Goal: Task Accomplishment & Management: Use online tool/utility

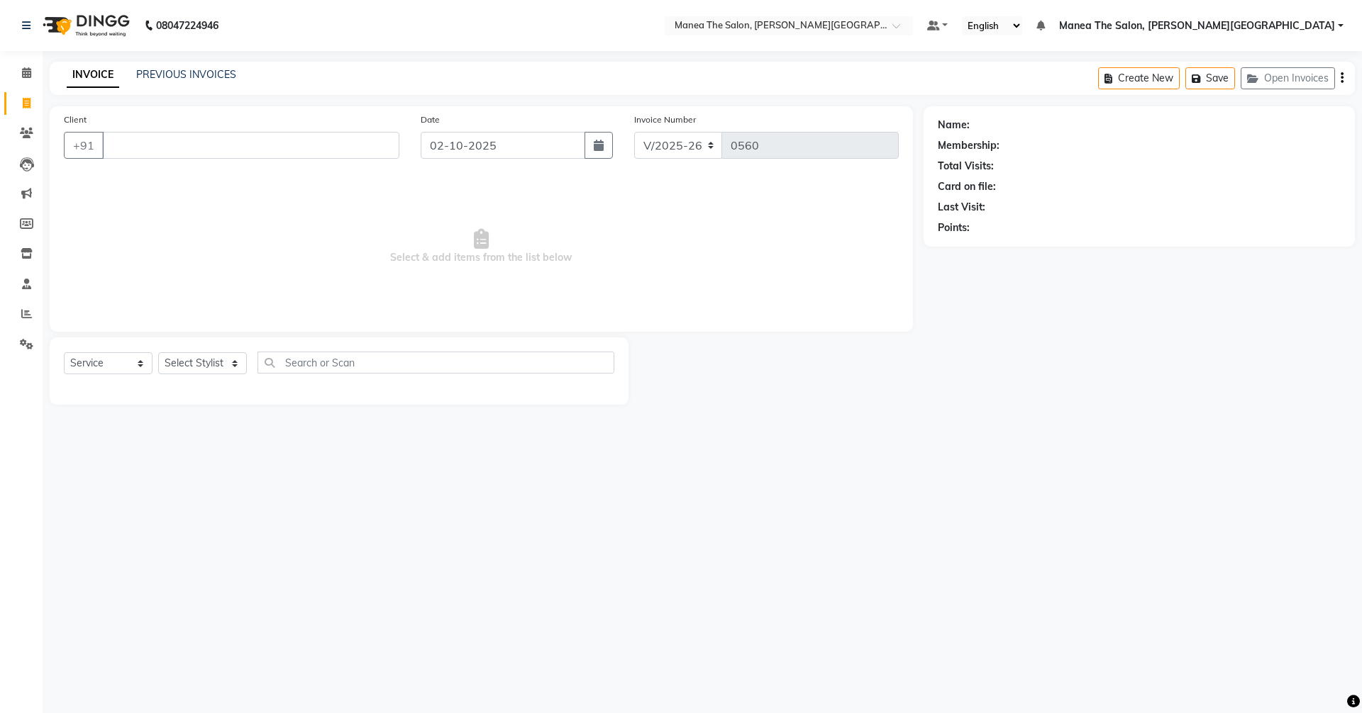
select select "8762"
select select "service"
click at [595, 140] on icon "button" at bounding box center [599, 145] width 10 height 11
select select "10"
select select "2025"
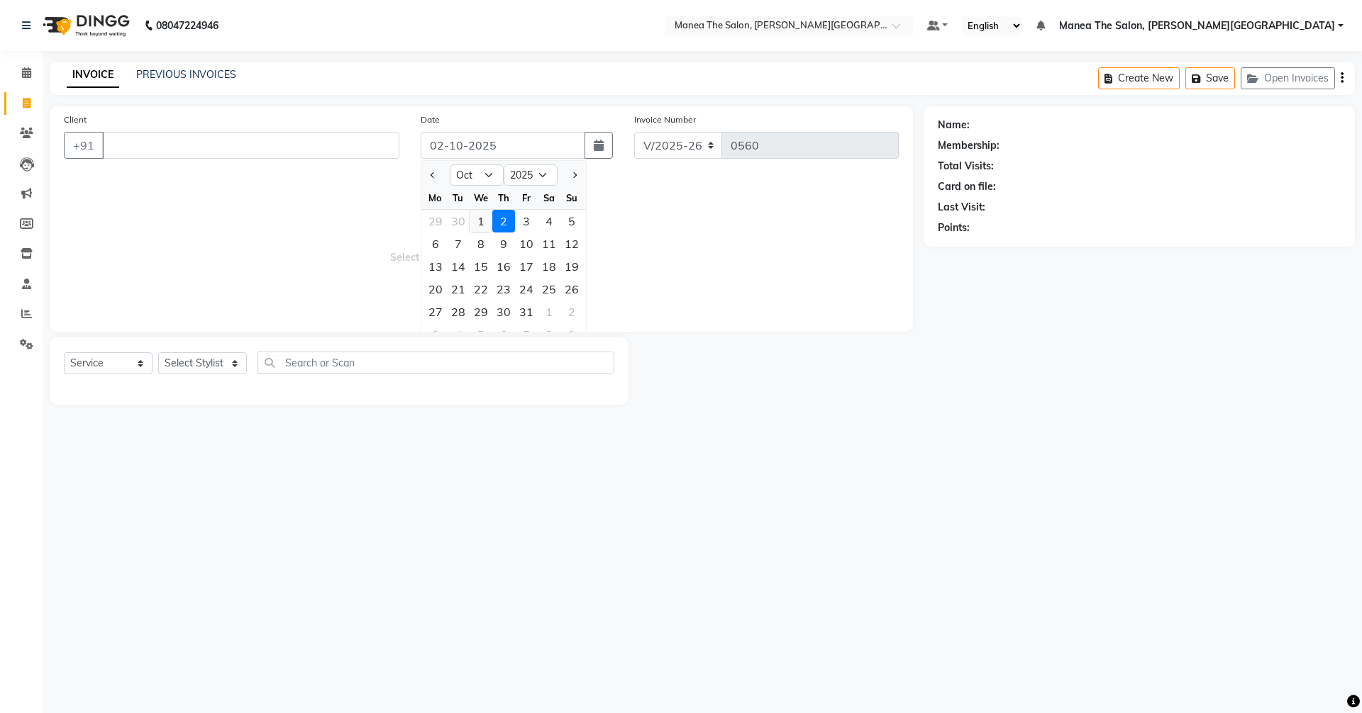
click at [475, 223] on div "1" at bounding box center [481, 221] width 23 height 23
type input "01-10-2025"
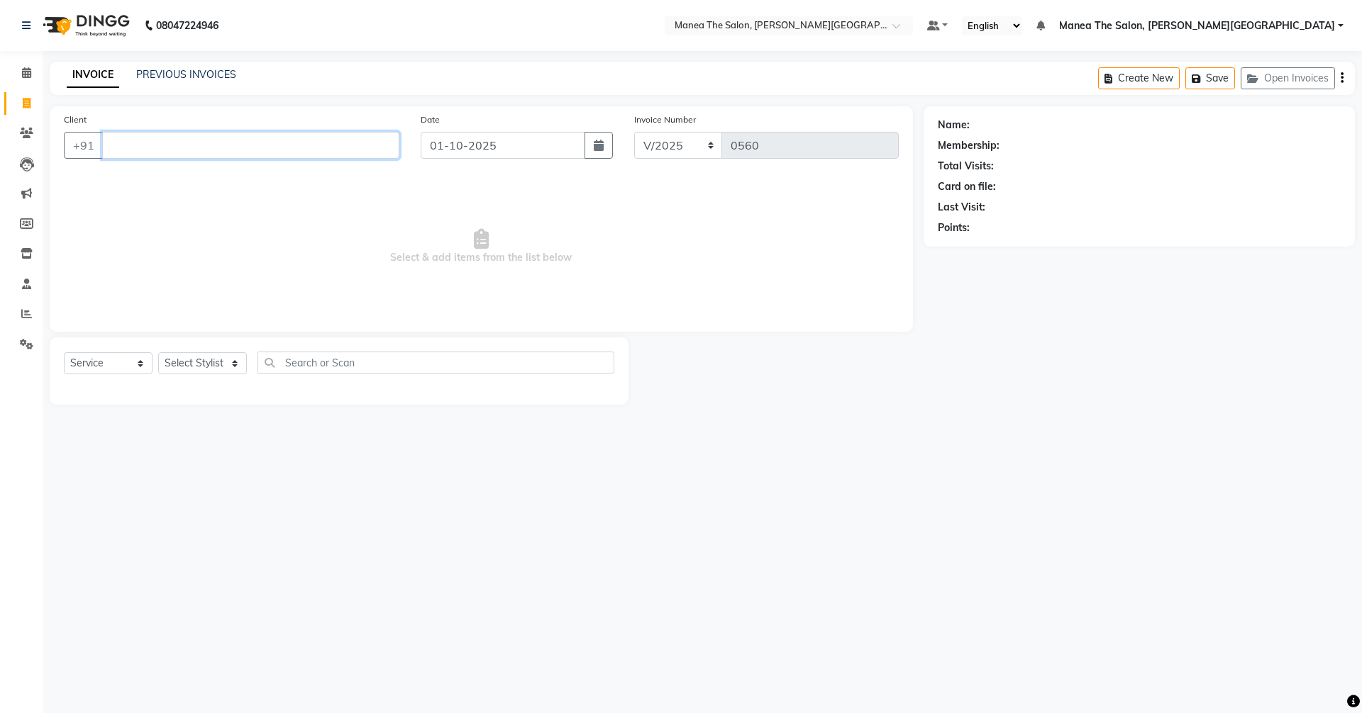
click at [136, 150] on input "Client" at bounding box center [250, 145] width 297 height 27
click at [128, 147] on input "Client" at bounding box center [250, 145] width 297 height 27
click at [199, 368] on select "Select Stylist [PERSON_NAME] Manager [PERSON_NAME] [PERSON_NAME] [PERSON_NAME] …" at bounding box center [202, 363] width 89 height 22
select select "89487"
click at [158, 352] on select "Select Stylist [PERSON_NAME] Manager [PERSON_NAME] [PERSON_NAME] [PERSON_NAME] …" at bounding box center [202, 363] width 89 height 22
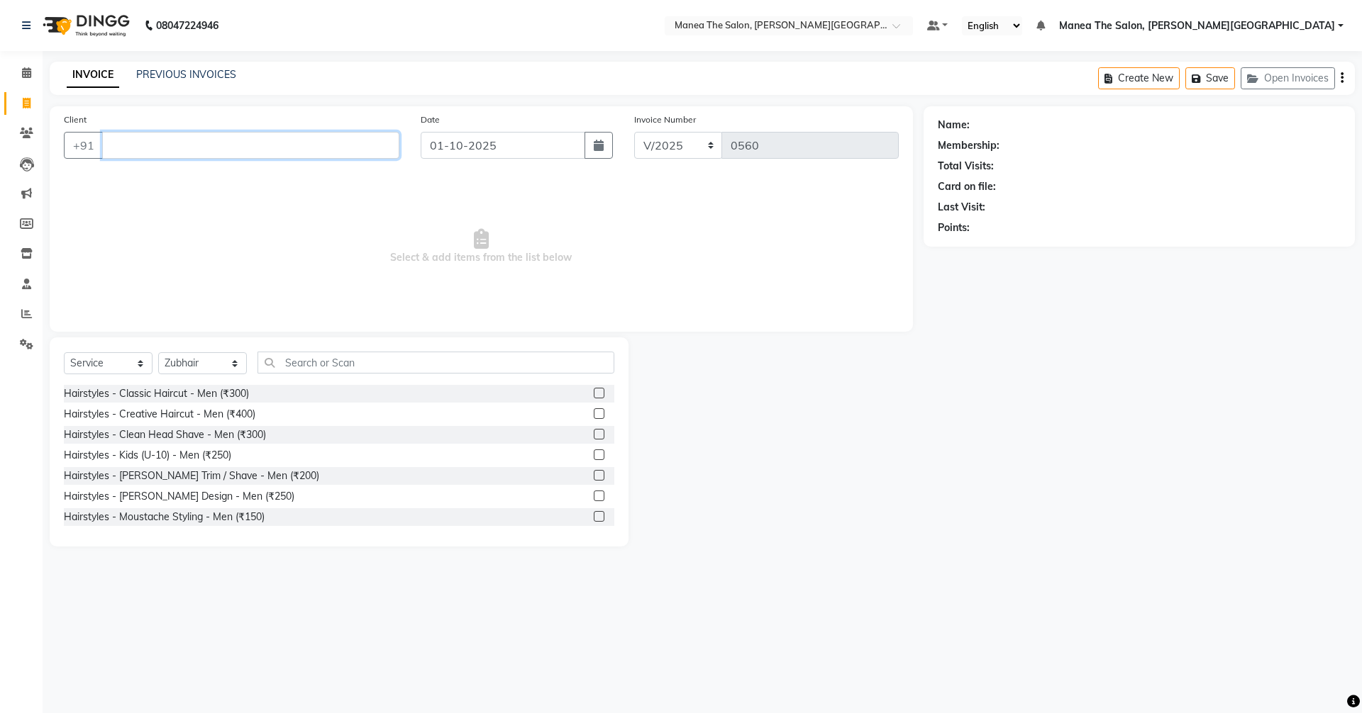
click at [134, 154] on input "Client" at bounding box center [250, 145] width 297 height 27
click at [192, 162] on div "Client +91" at bounding box center [231, 141] width 357 height 58
click at [178, 145] on input "Client" at bounding box center [250, 145] width 297 height 27
click at [194, 175] on ngb-highlight "9948628992" at bounding box center [202, 178] width 71 height 14
type input "9948628992"
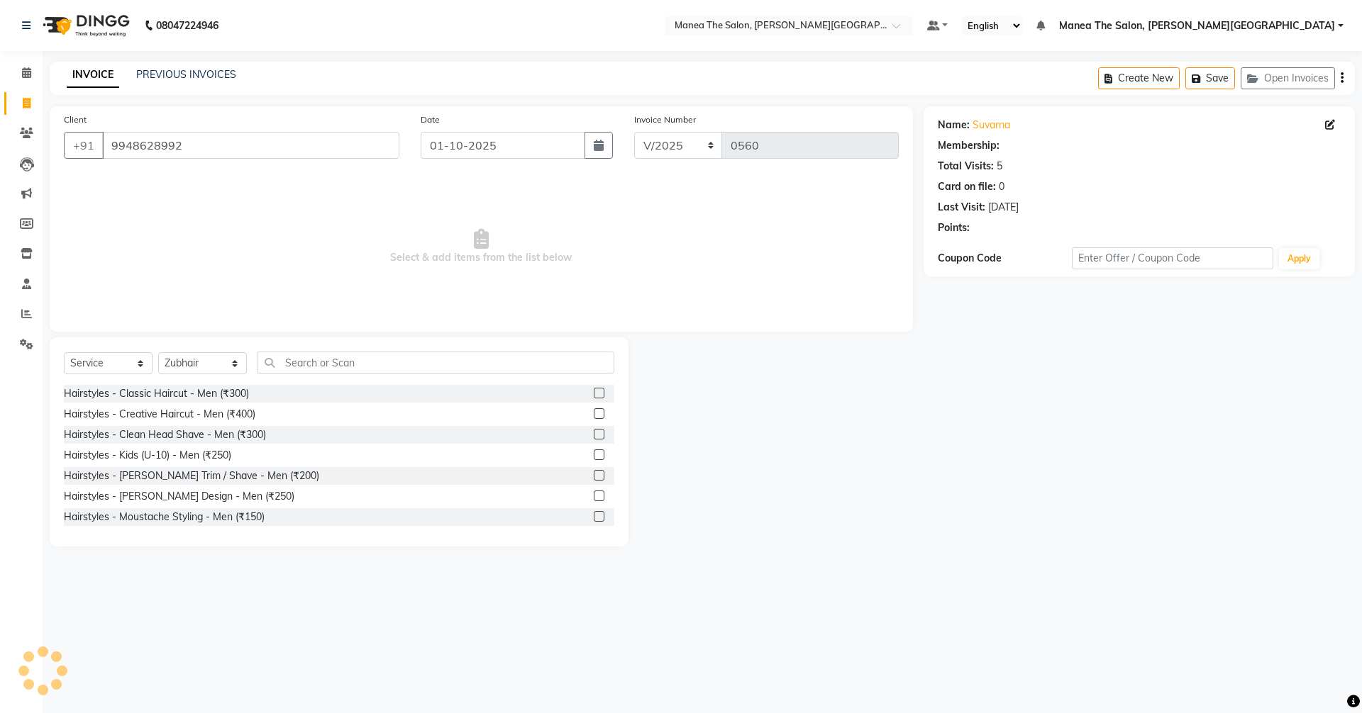
select select "1: Object"
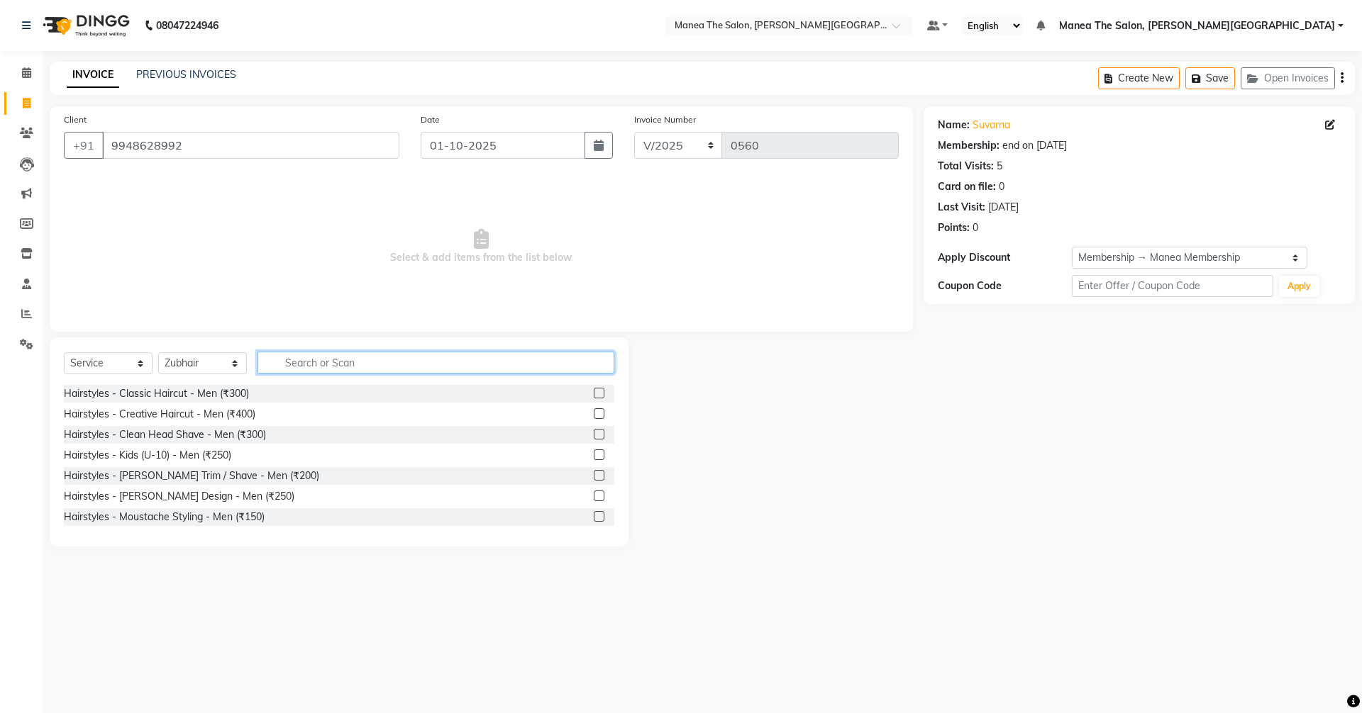
click at [341, 366] on input "text" at bounding box center [435, 363] width 357 height 22
click at [23, 256] on icon at bounding box center [27, 253] width 12 height 11
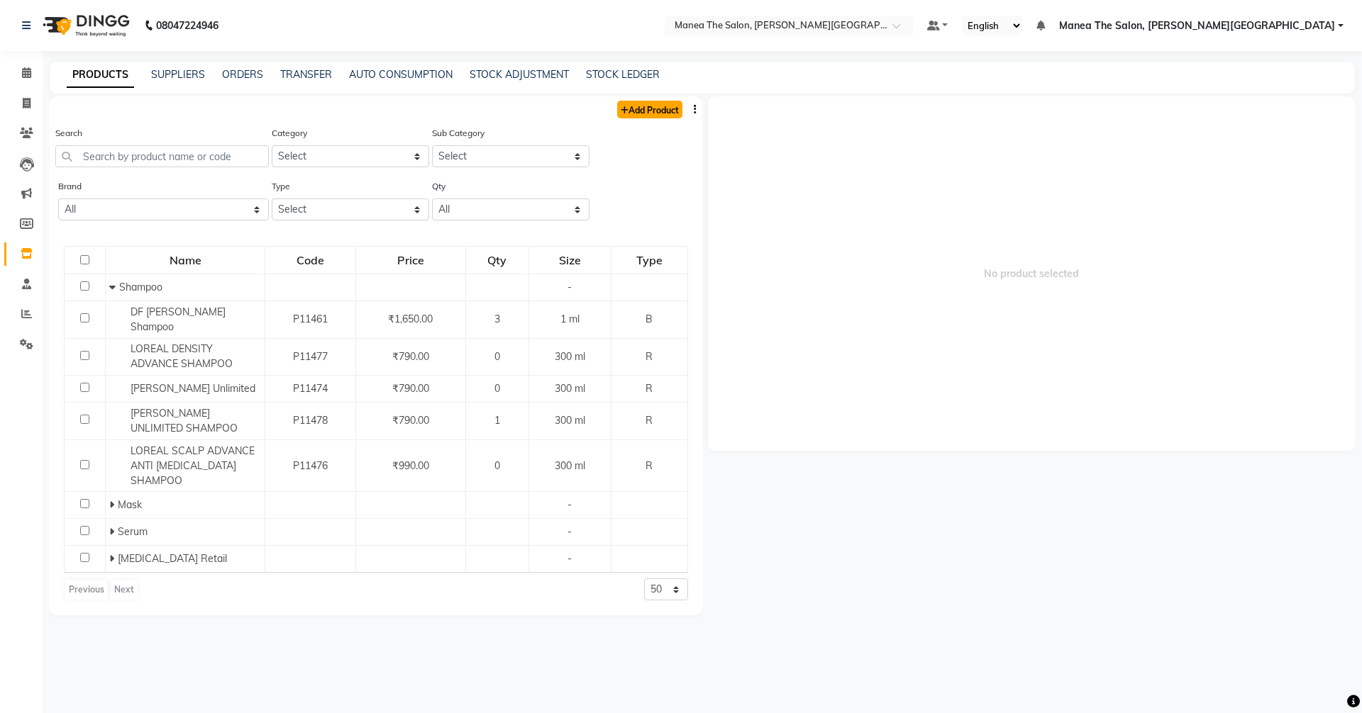
click at [657, 111] on link "Add Product" at bounding box center [649, 110] width 65 height 18
select select "true"
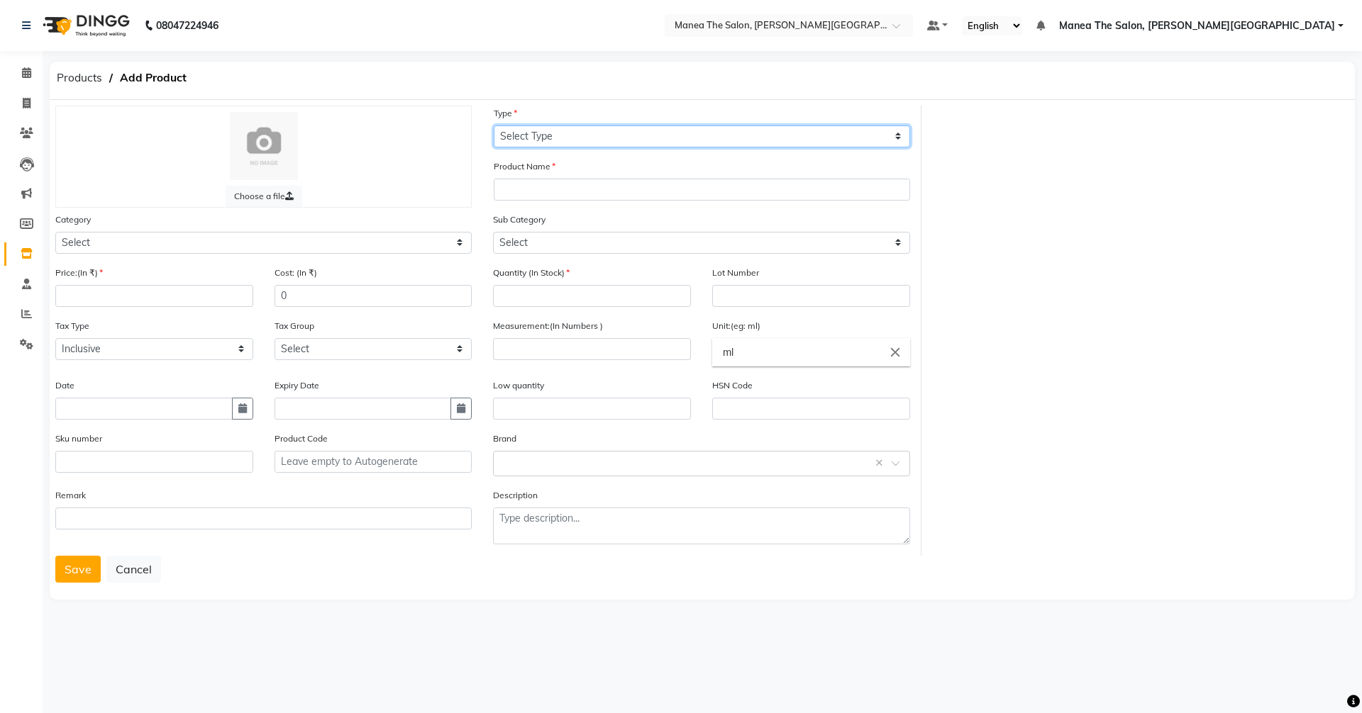
click at [640, 141] on select "Select Type Both Retail Consumable" at bounding box center [702, 137] width 416 height 22
select select "R"
click at [494, 126] on select "Select Type Both Retail Consumable" at bounding box center [702, 137] width 416 height 22
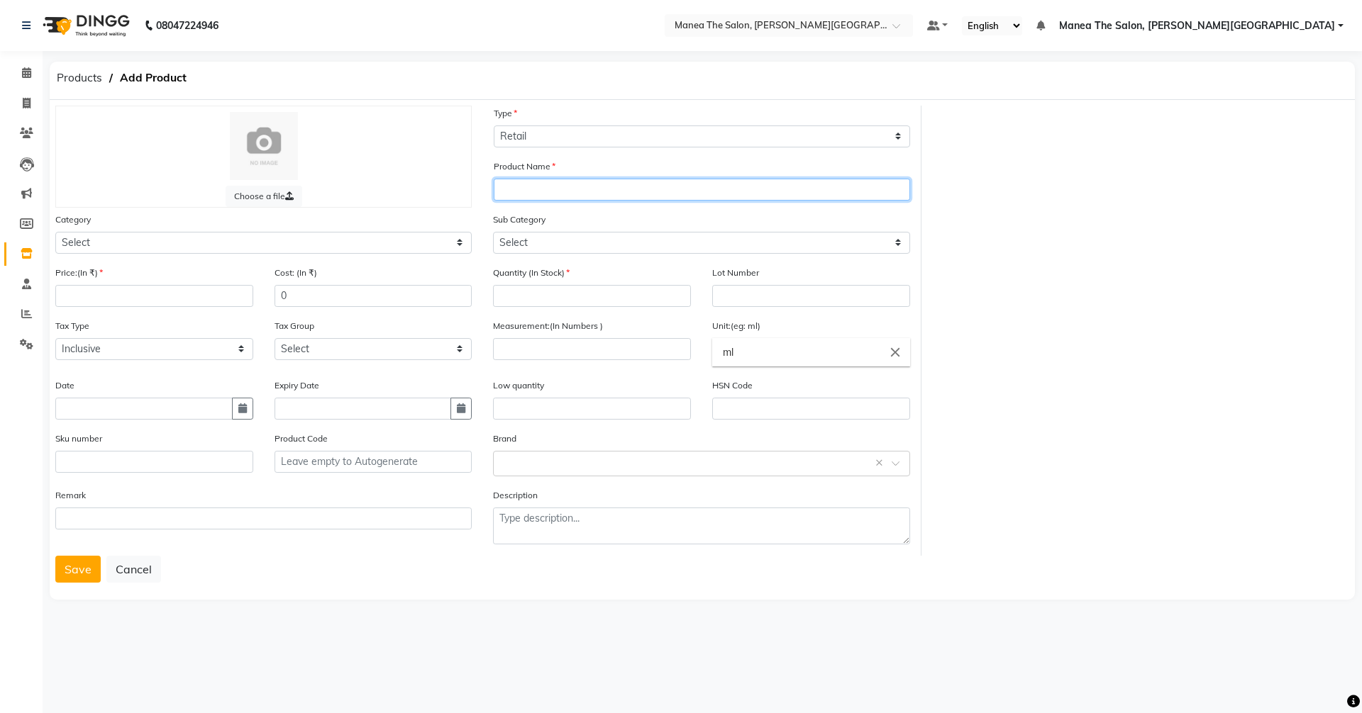
click at [545, 185] on input "text" at bounding box center [702, 190] width 416 height 22
type input "LOREAL INFORCER MASK"
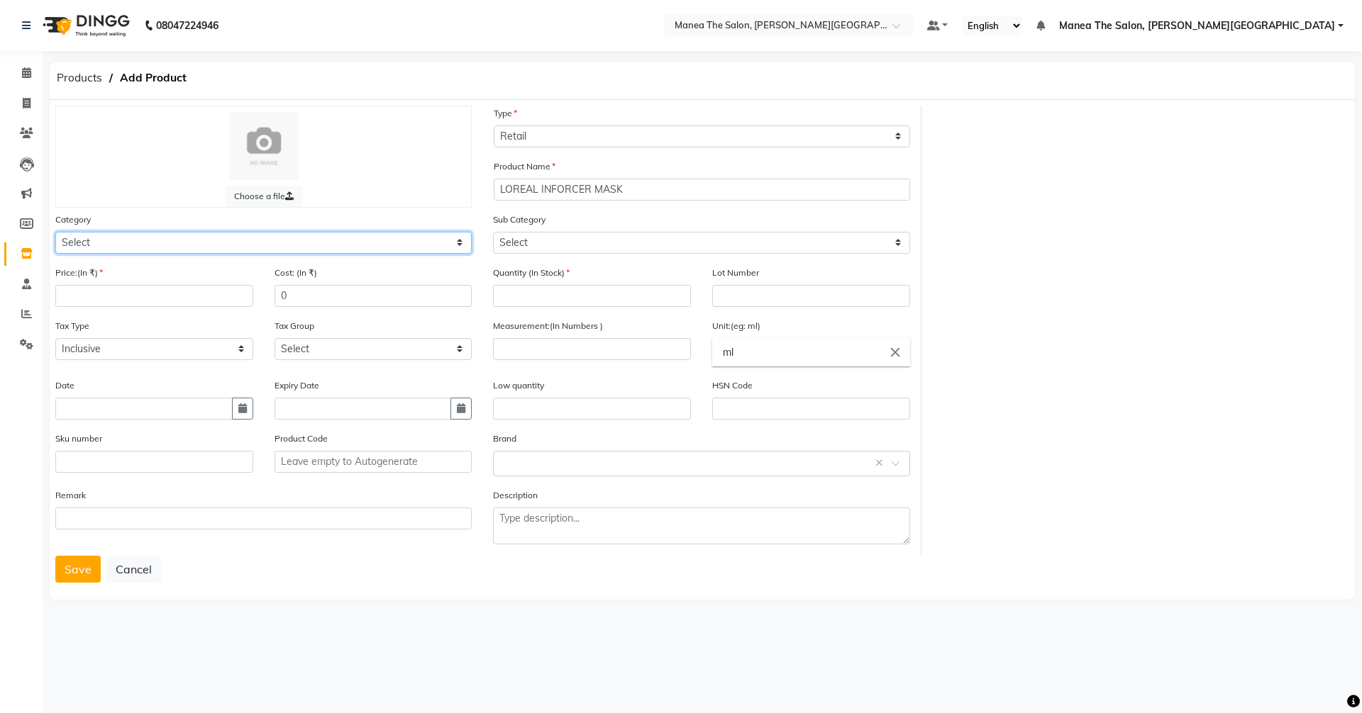
click at [276, 243] on select "Select Casmara Hair Makeup Personal Care Appliances [PERSON_NAME] Waxing Dispos…" at bounding box center [263, 243] width 416 height 22
select select "828701100"
click at [55, 232] on select "Select Casmara Hair Makeup Personal Care Appliances [PERSON_NAME] Waxing Dispos…" at bounding box center [263, 243] width 416 height 22
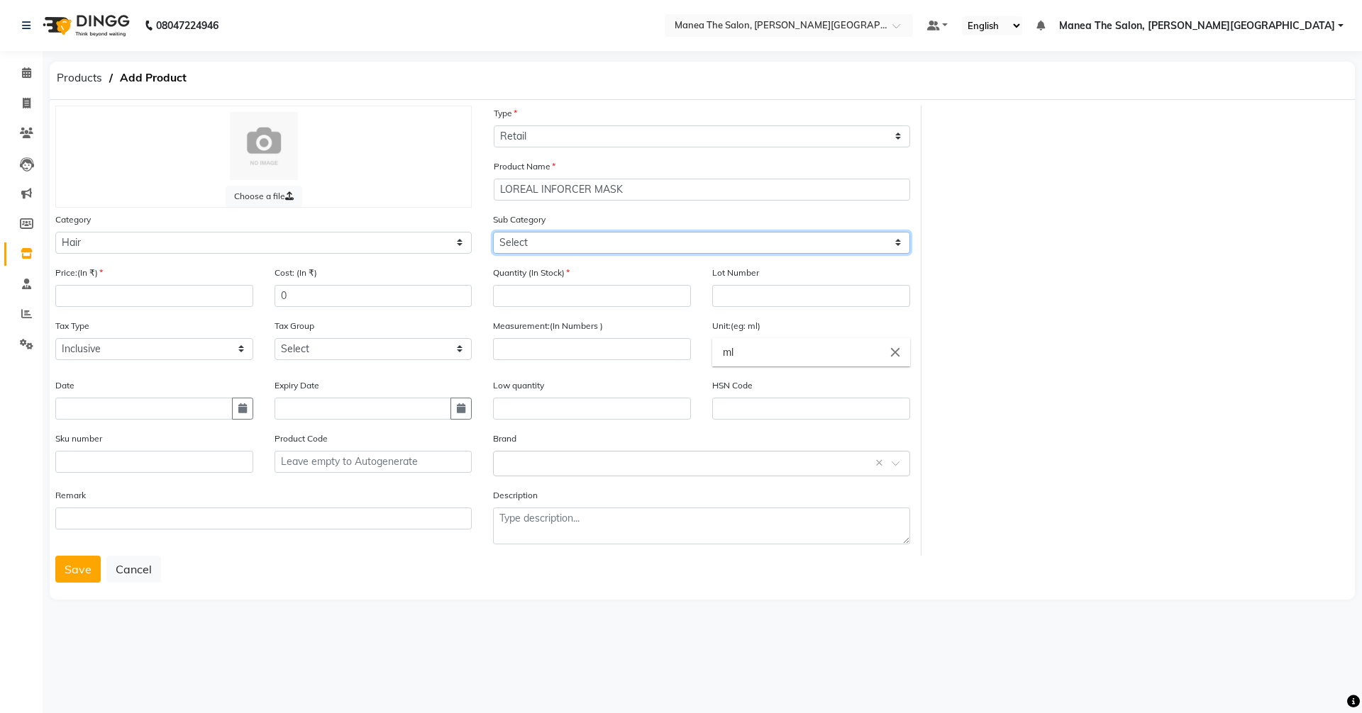
click at [616, 248] on select "Select Shampoo Conditioner Cream Mask Oil Serum Color Appliances Treatment Styl…" at bounding box center [701, 243] width 416 height 22
select select "828701104"
click at [493, 232] on select "Select Shampoo Conditioner Cream Mask Oil Serum Color Appliances Treatment Styl…" at bounding box center [701, 243] width 416 height 22
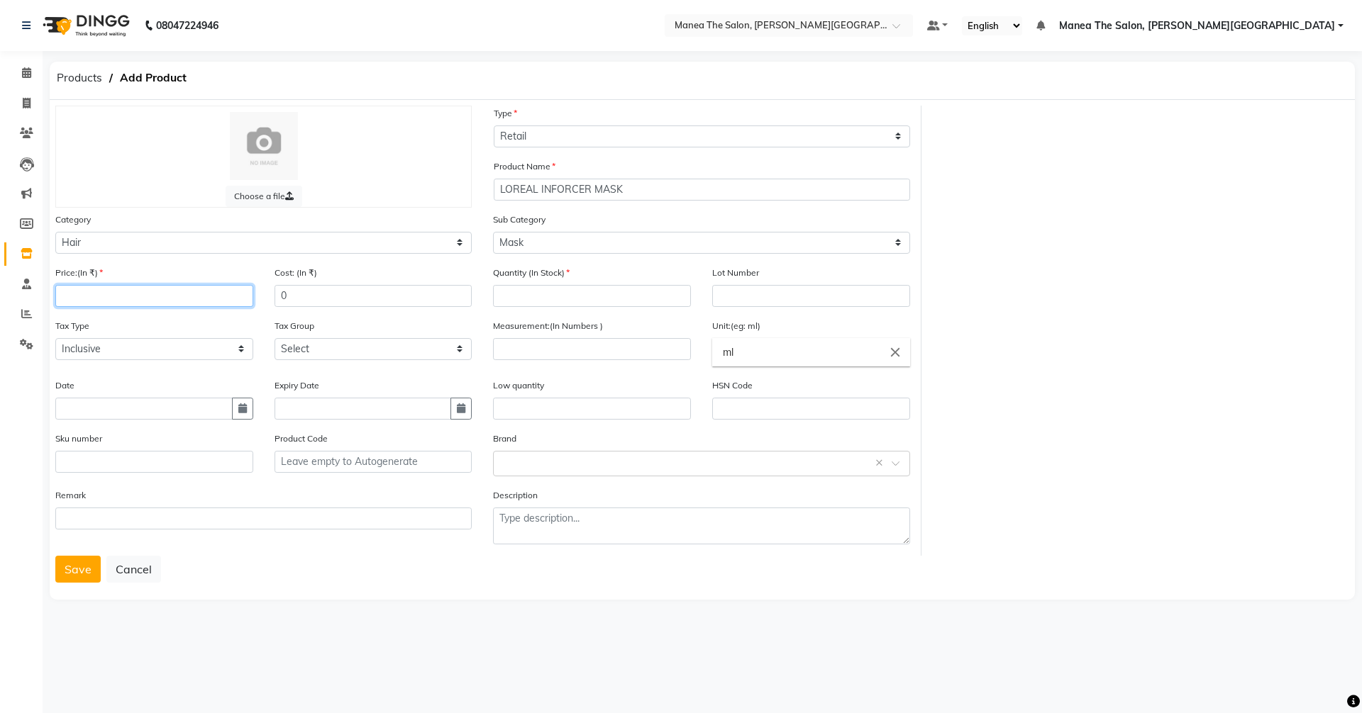
click at [107, 300] on input "number" at bounding box center [154, 296] width 198 height 22
type input "990"
click at [539, 292] on input "number" at bounding box center [592, 296] width 198 height 22
type input "1"
click at [571, 357] on input "number" at bounding box center [592, 349] width 198 height 22
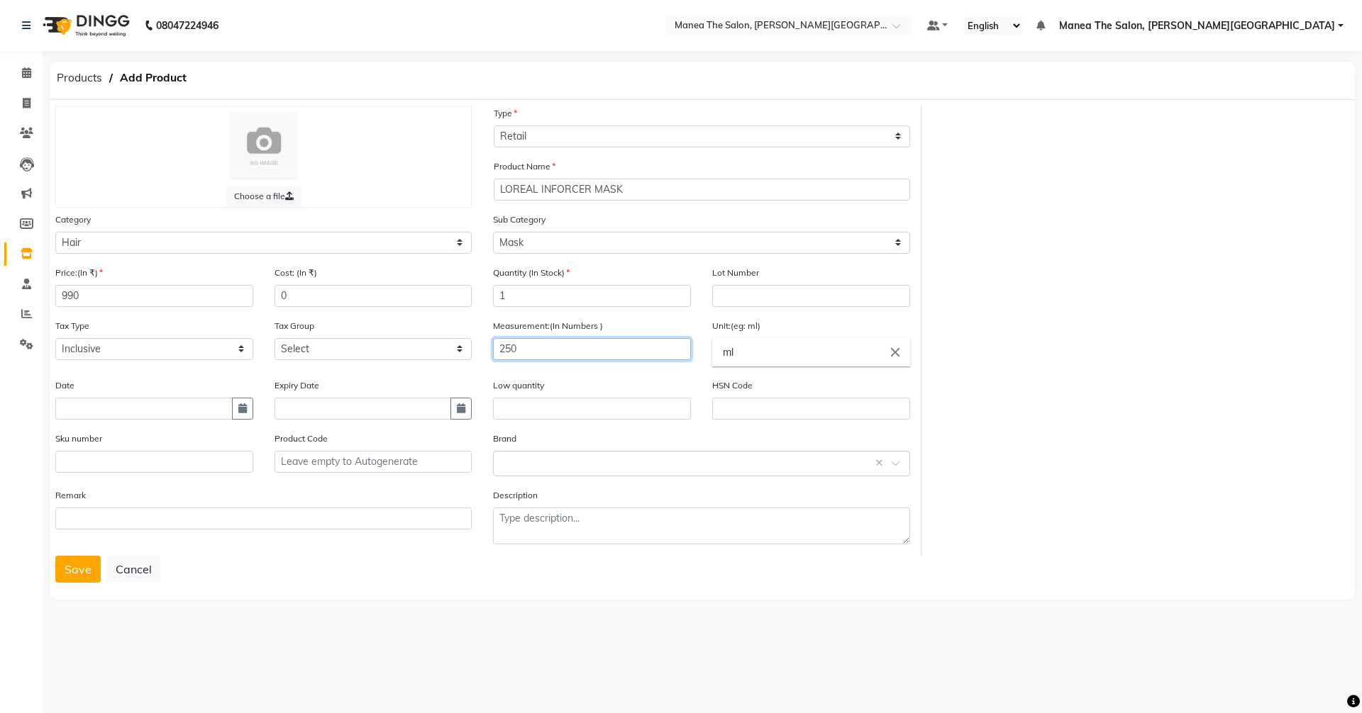
type input "250"
click at [771, 360] on input "ml" at bounding box center [811, 352] width 198 height 28
click at [895, 352] on icon "close" at bounding box center [895, 353] width 16 height 16
click at [777, 416] on link "gms" at bounding box center [811, 413] width 198 height 36
type input "gms"
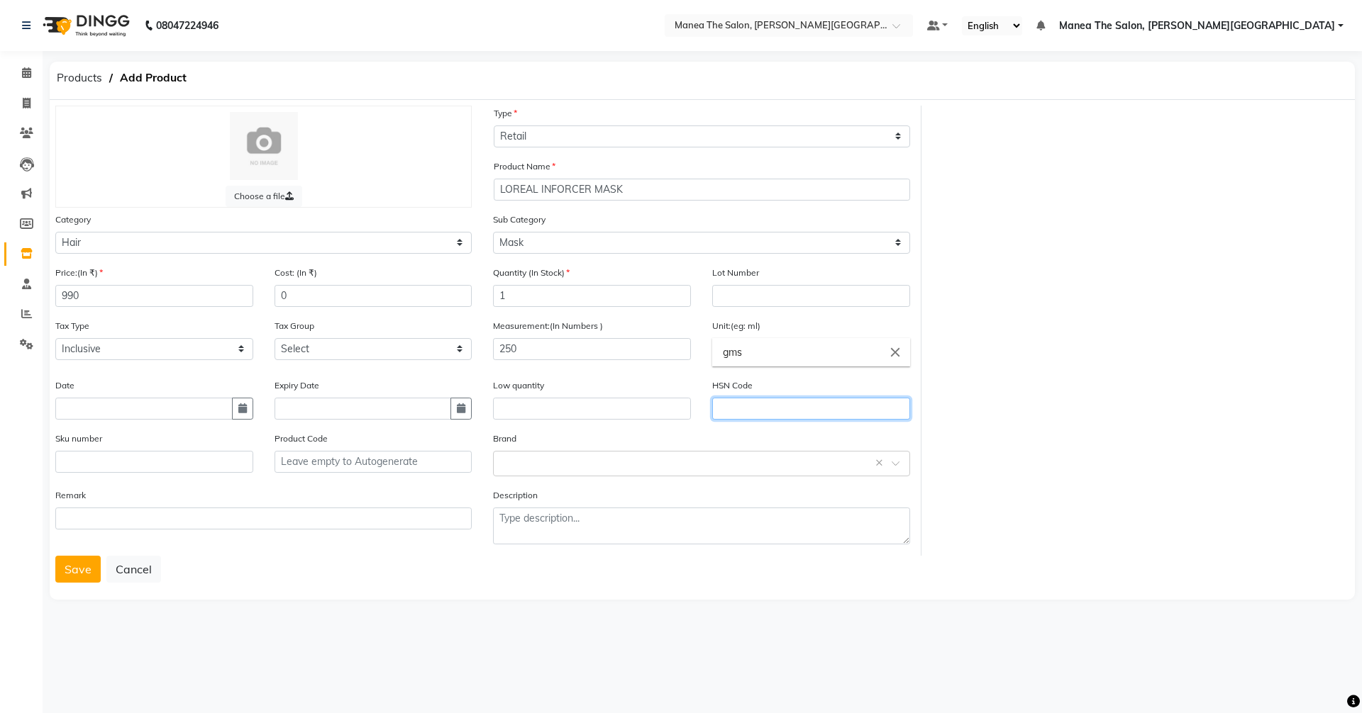
click at [777, 418] on input "text" at bounding box center [811, 409] width 198 height 22
type input "33059090"
click at [194, 516] on input "text" at bounding box center [263, 519] width 416 height 22
click at [72, 562] on button "Save" at bounding box center [77, 569] width 45 height 27
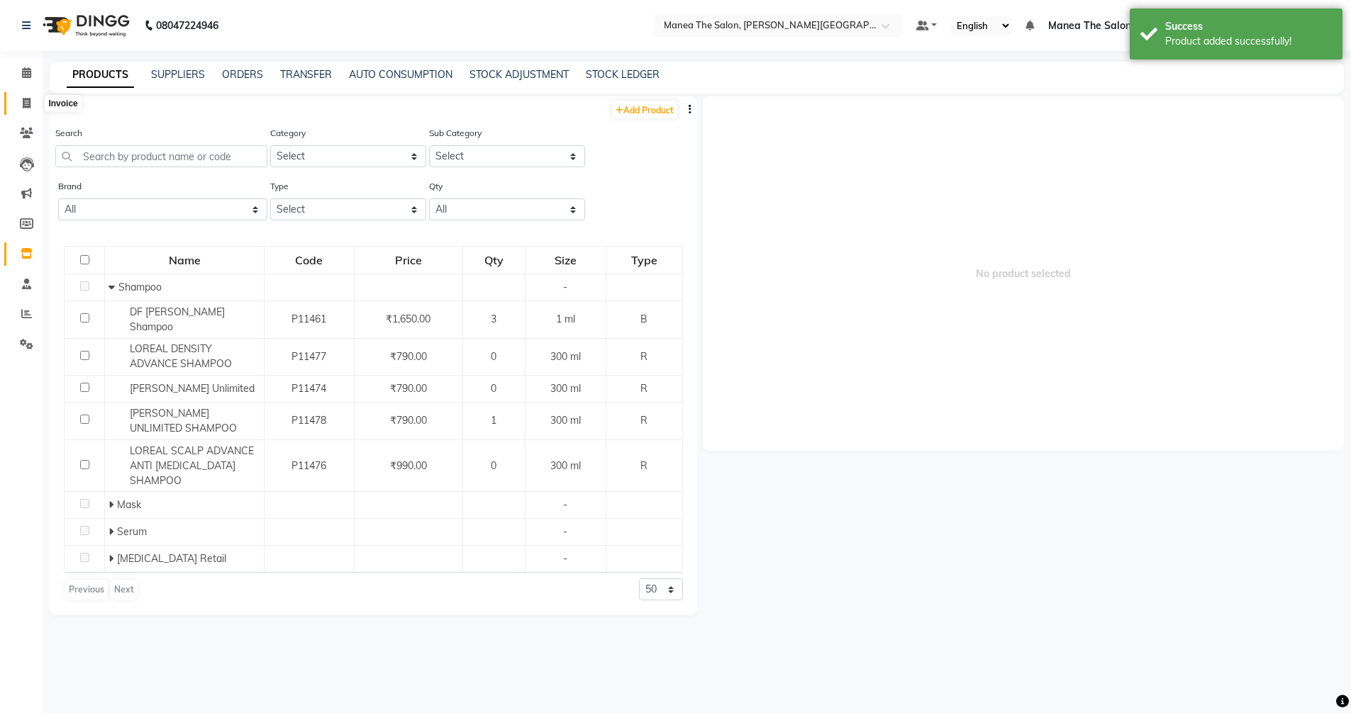
click at [30, 105] on icon at bounding box center [27, 103] width 8 height 11
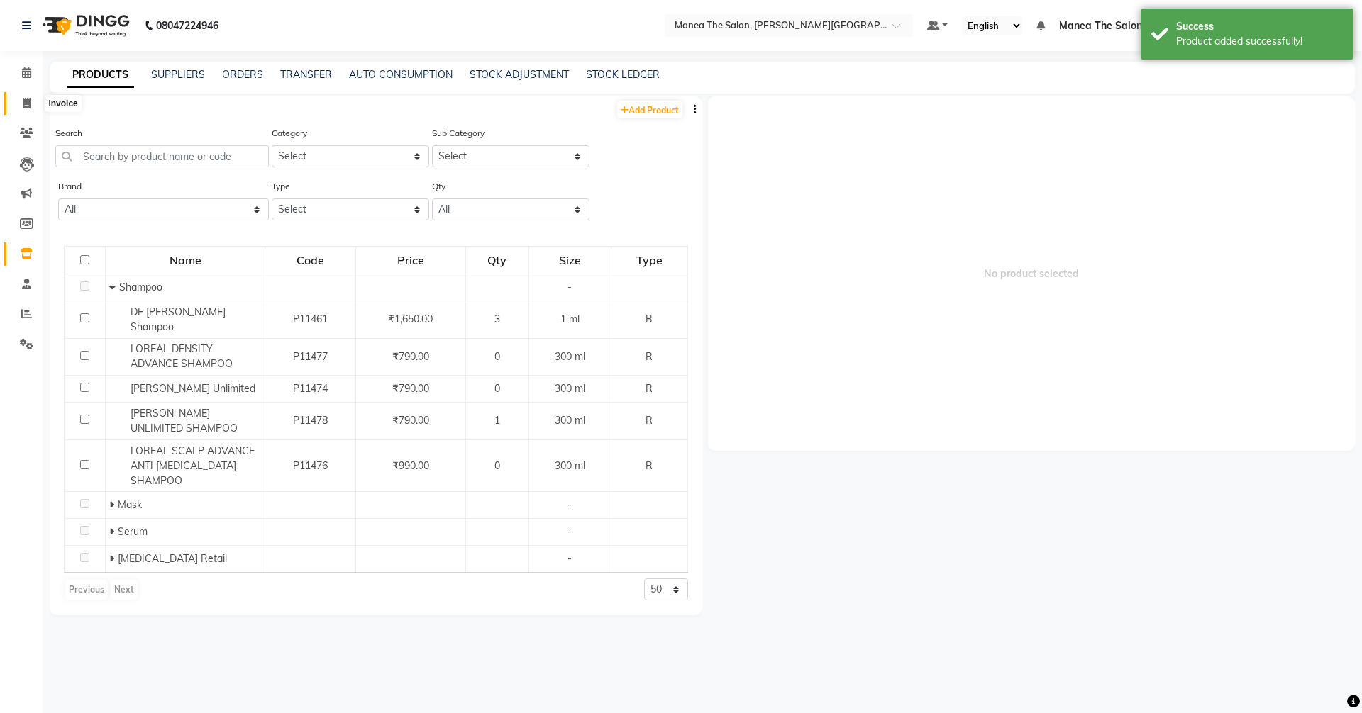
select select "8762"
select select "service"
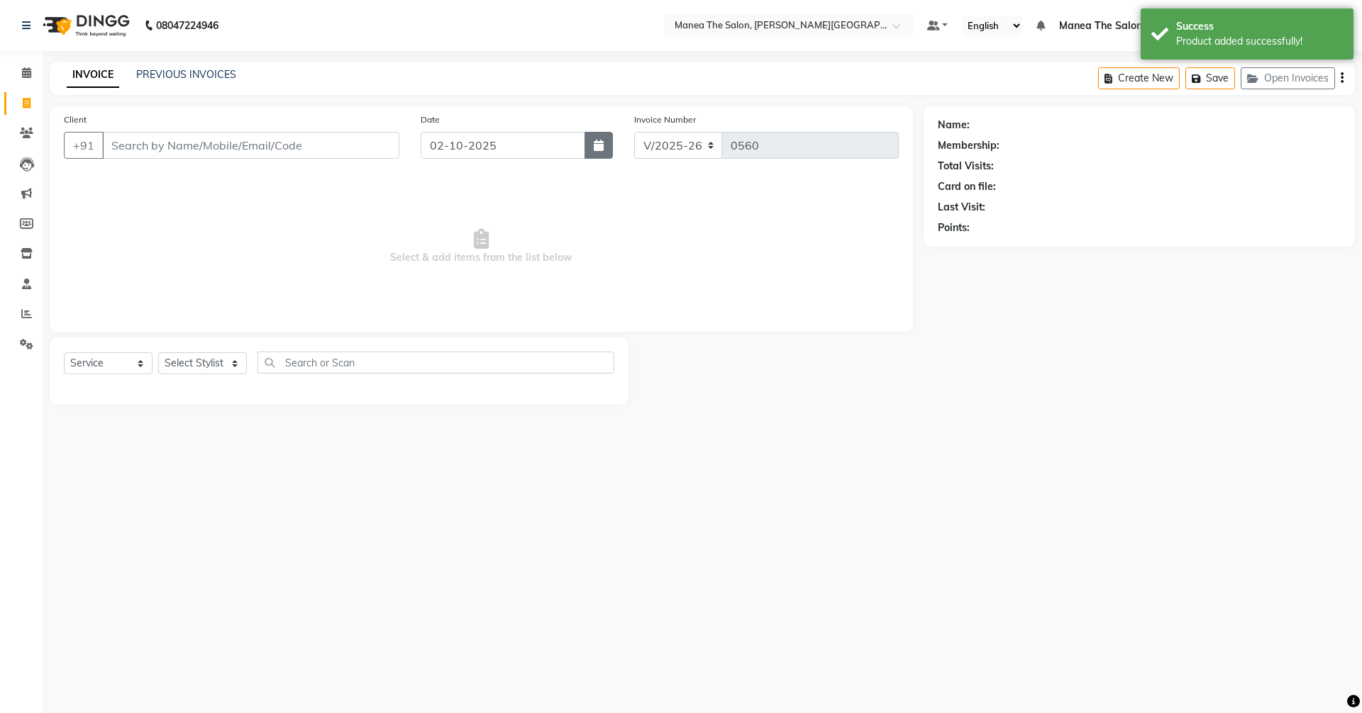
click at [600, 140] on icon "button" at bounding box center [599, 145] width 10 height 11
select select "10"
select select "2025"
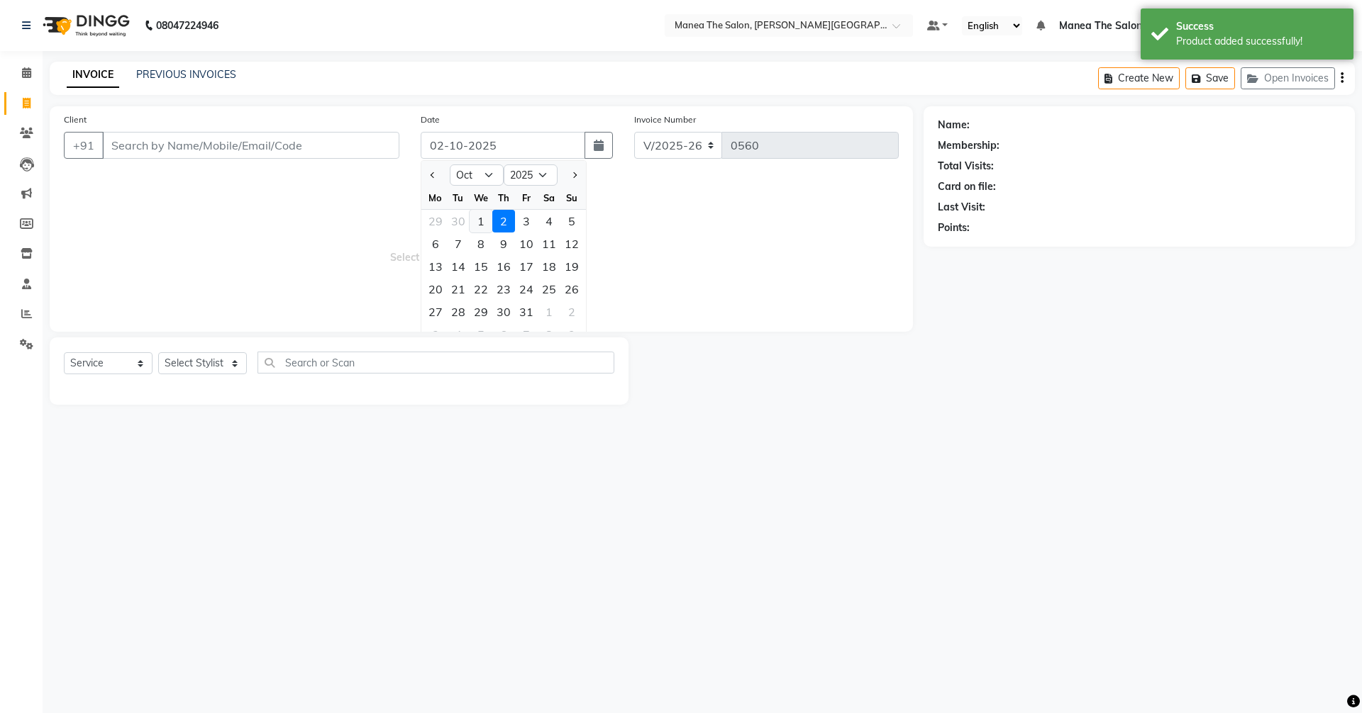
click at [479, 222] on div "1" at bounding box center [481, 221] width 23 height 23
type input "01-10-2025"
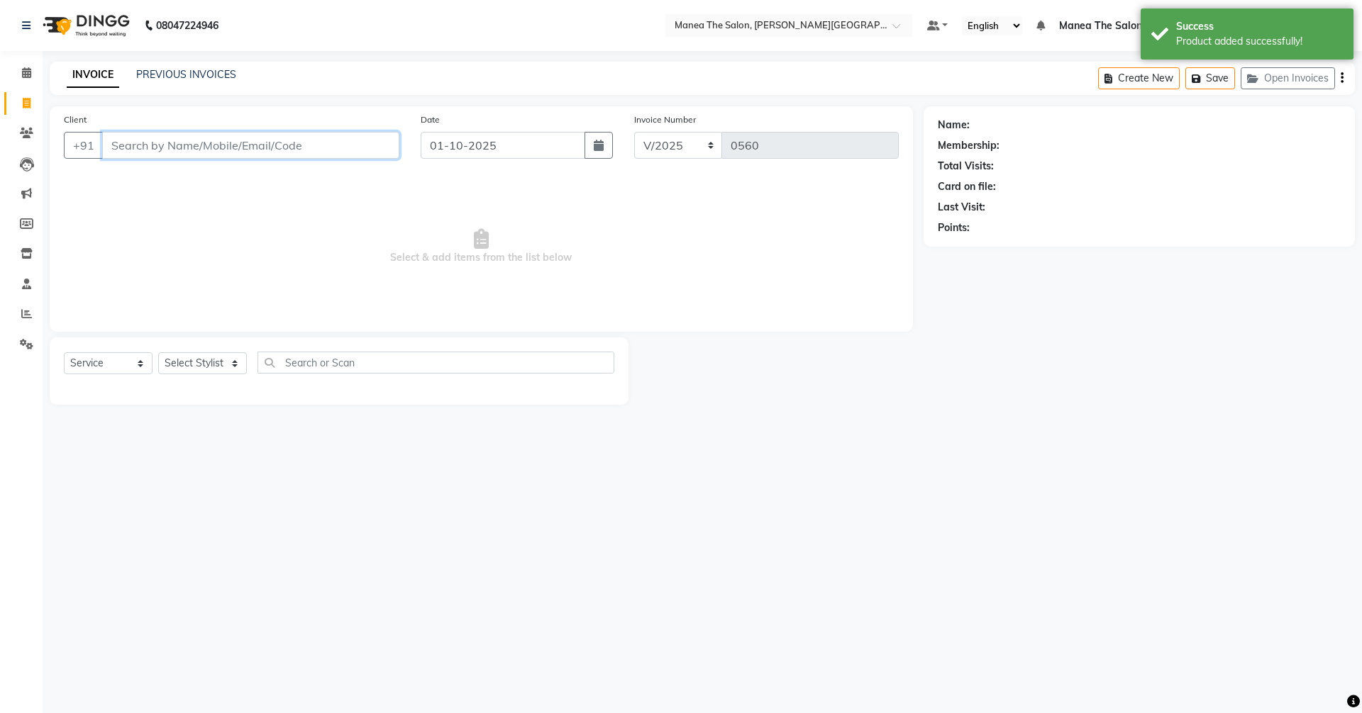
click at [160, 151] on input "Client" at bounding box center [250, 145] width 297 height 27
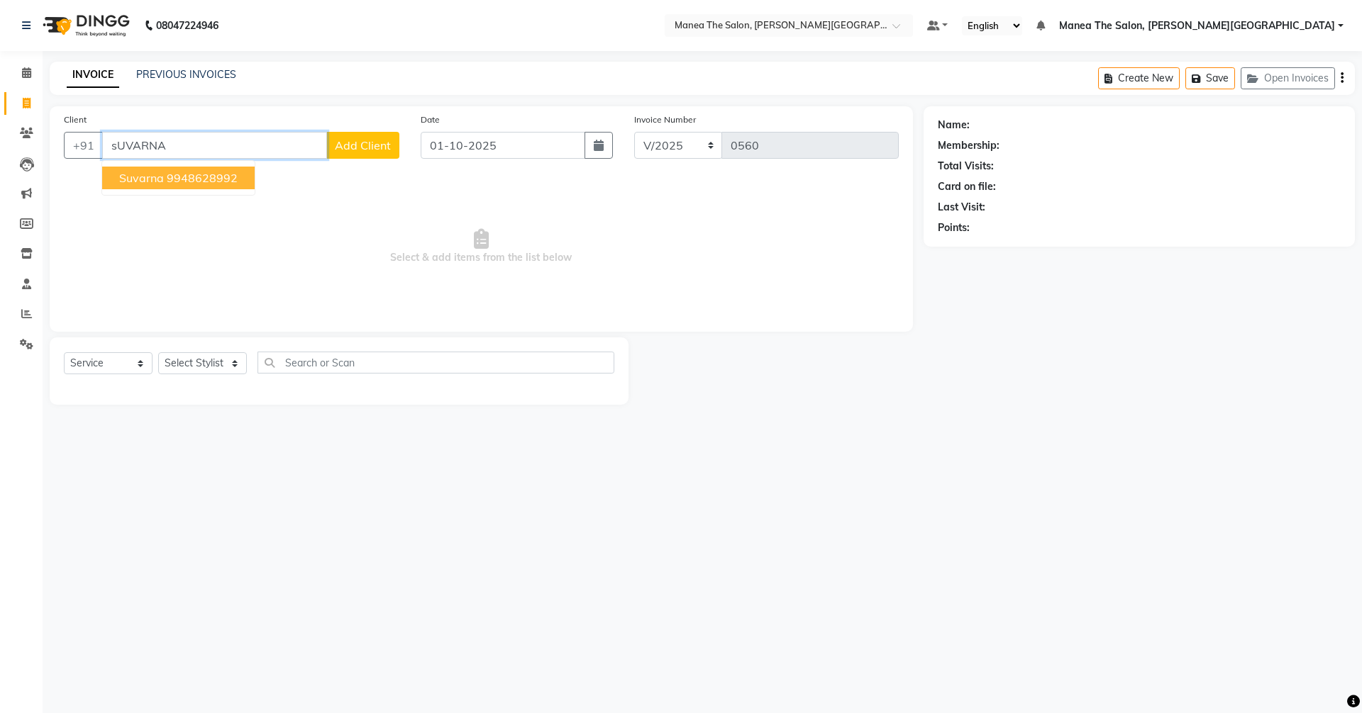
click at [162, 179] on span "Suvarna" at bounding box center [141, 178] width 45 height 14
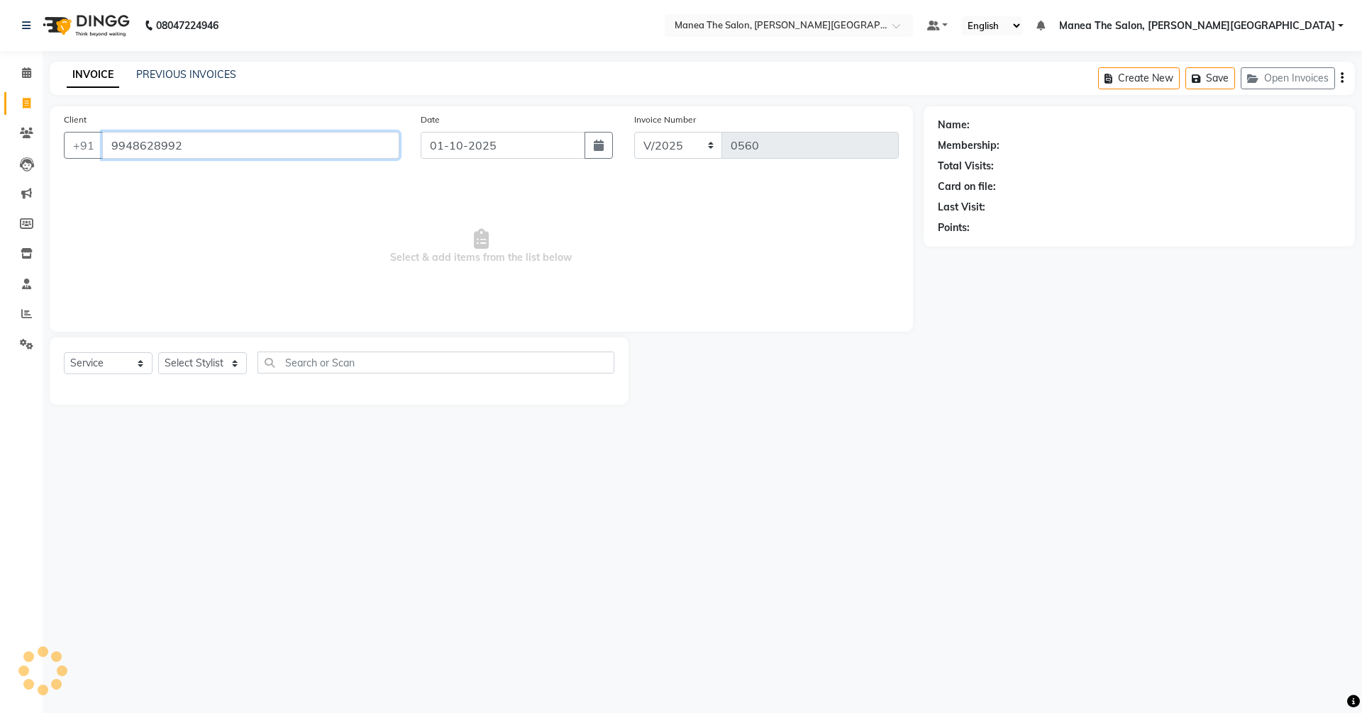
type input "9948628992"
select select "1: Object"
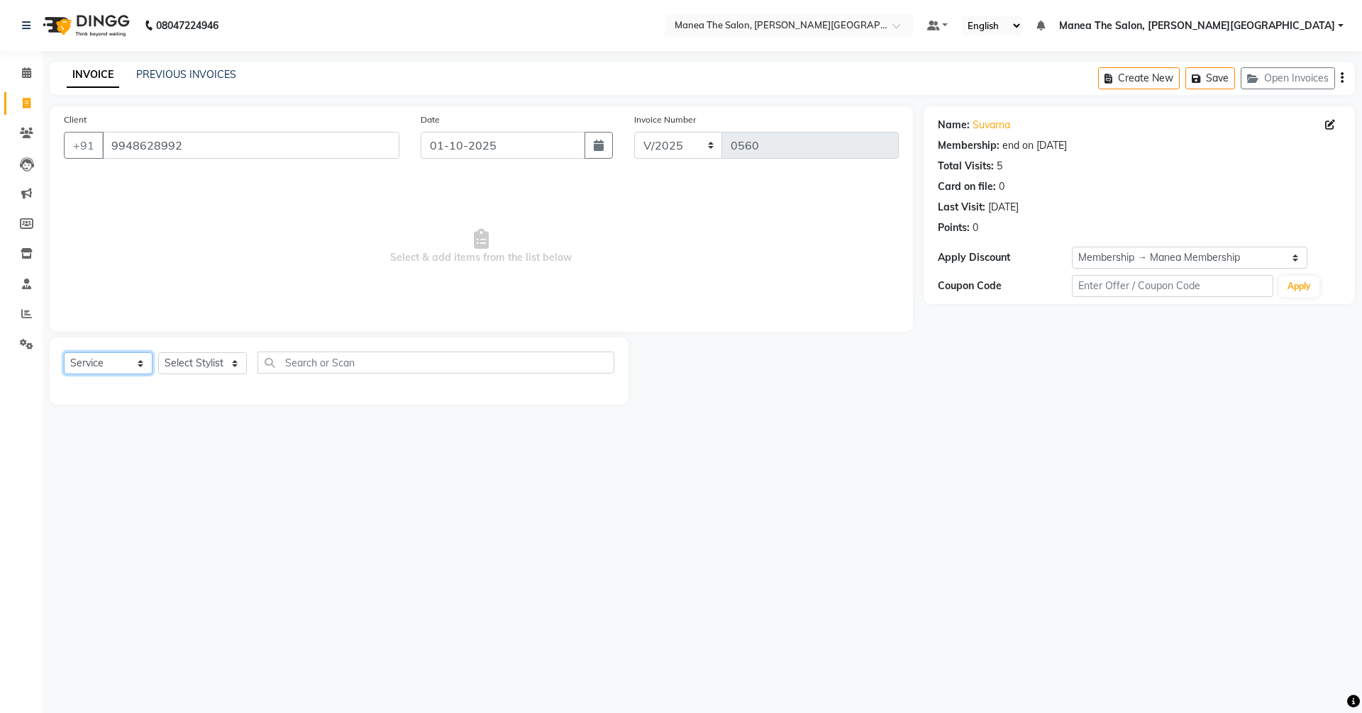
click at [99, 357] on select "Select Service Product Membership Package Voucher Prepaid Gift Card" at bounding box center [108, 363] width 89 height 22
select select "product"
click at [64, 352] on select "Select Service Product Membership Package Voucher Prepaid Gift Card" at bounding box center [108, 363] width 89 height 22
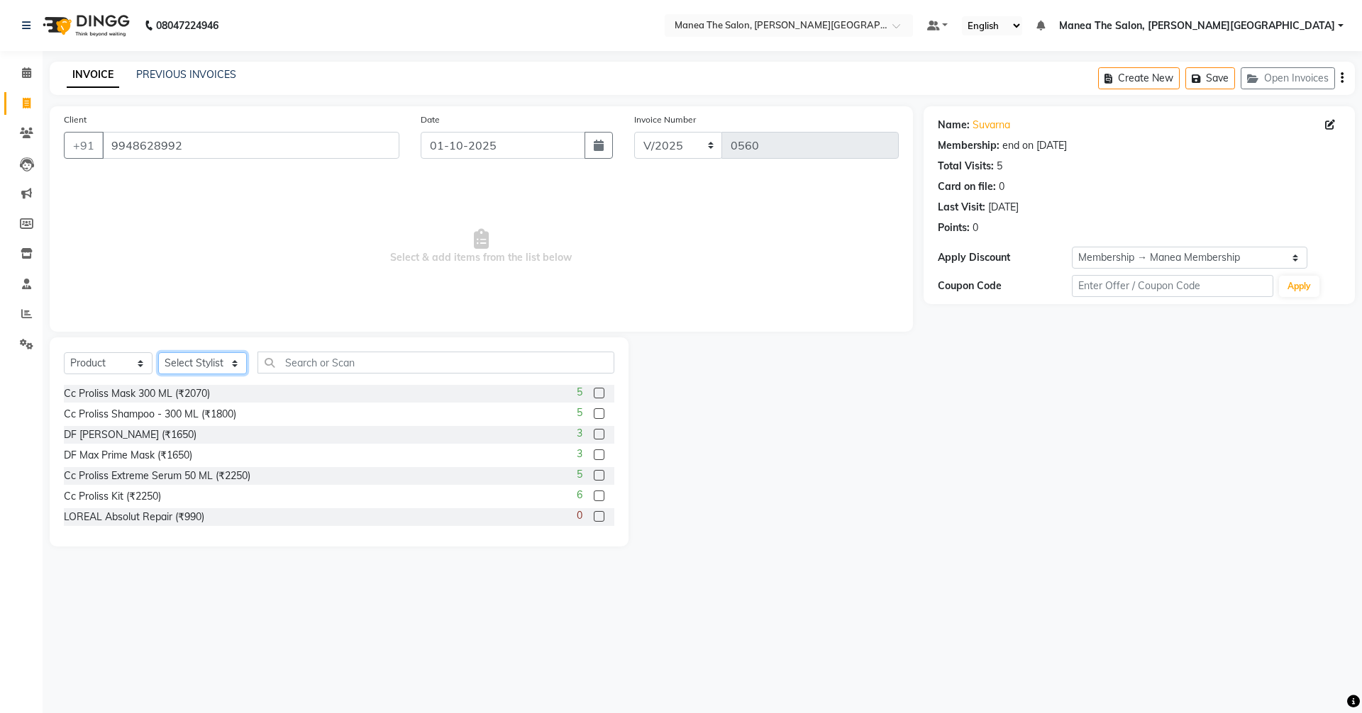
click at [192, 359] on select "Select Stylist [PERSON_NAME] Manager [PERSON_NAME] [PERSON_NAME] [PERSON_NAME] …" at bounding box center [202, 363] width 89 height 22
select select "89487"
click at [158, 352] on select "Select Stylist [PERSON_NAME] Manager [PERSON_NAME] [PERSON_NAME] [PERSON_NAME] …" at bounding box center [202, 363] width 89 height 22
click at [398, 357] on input "text" at bounding box center [435, 363] width 357 height 22
type input "U"
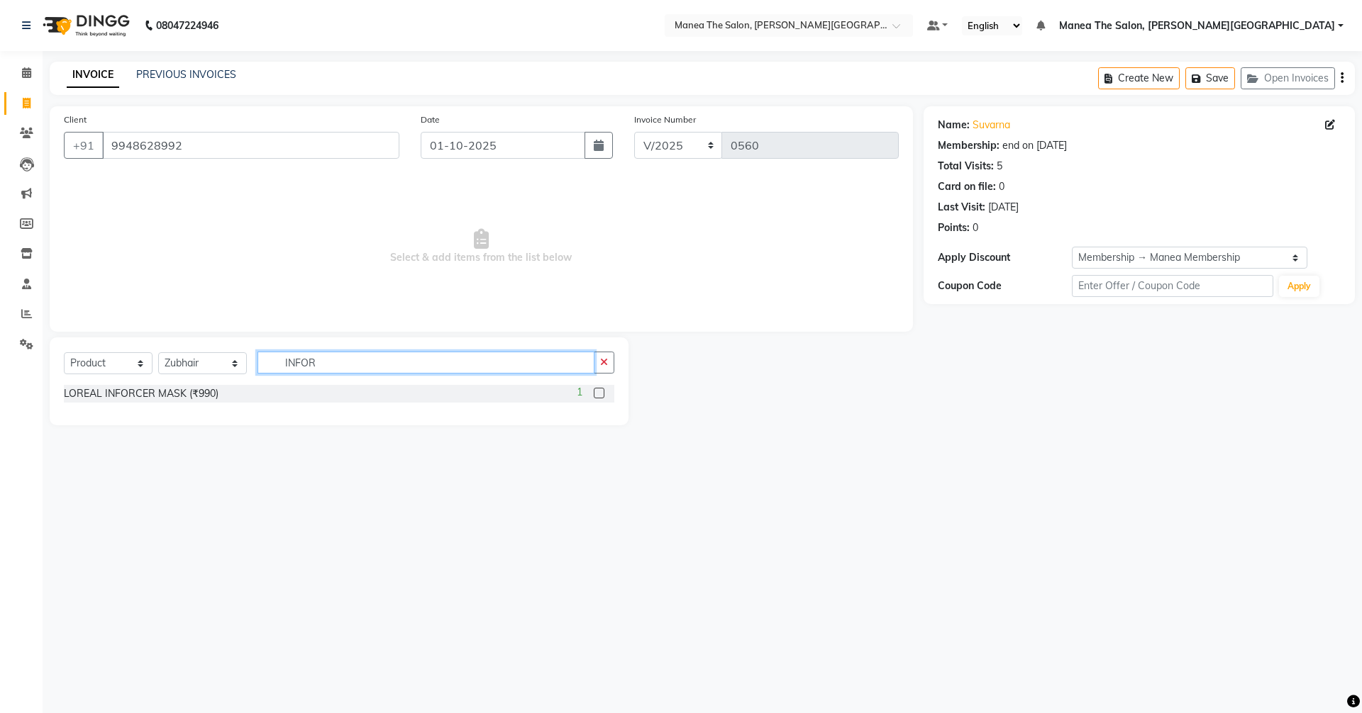
type input "INFOR"
click at [603, 391] on label at bounding box center [599, 393] width 11 height 11
click at [603, 391] on input "checkbox" at bounding box center [598, 393] width 9 height 9
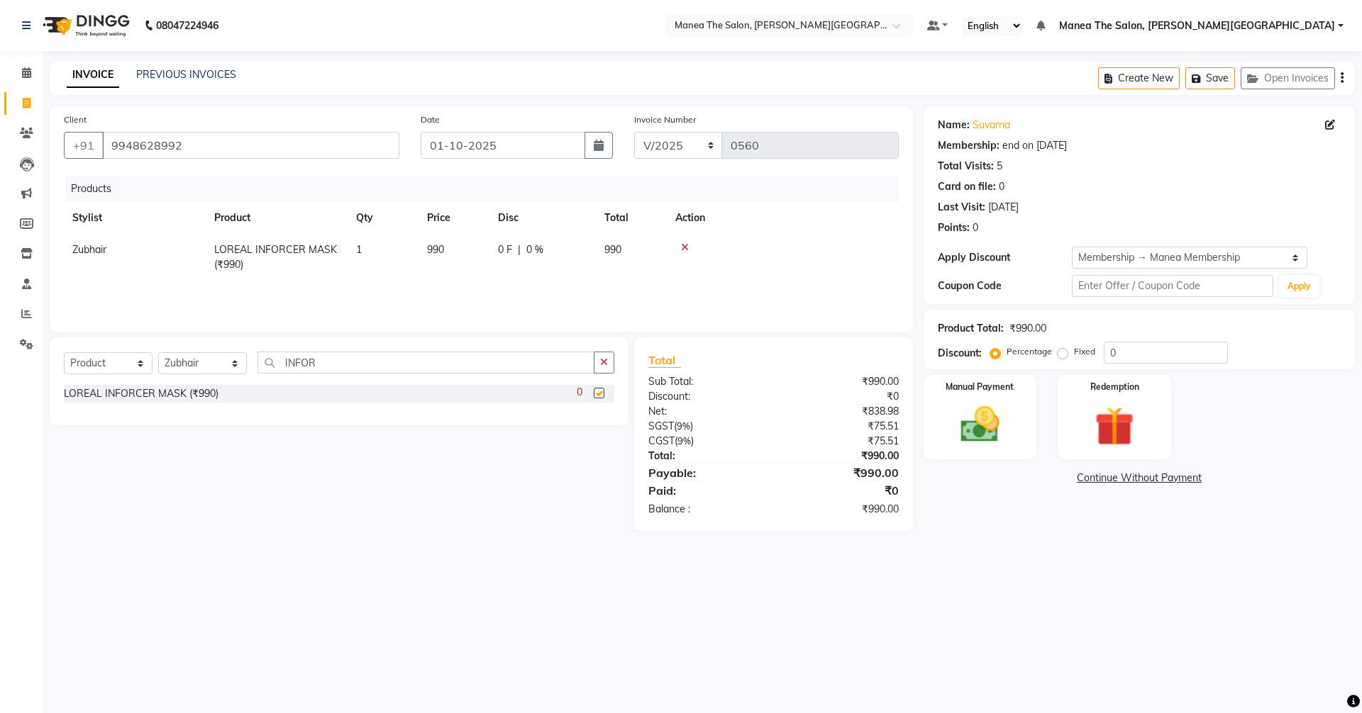
checkbox input "false"
click at [988, 408] on img at bounding box center [980, 424] width 66 height 47
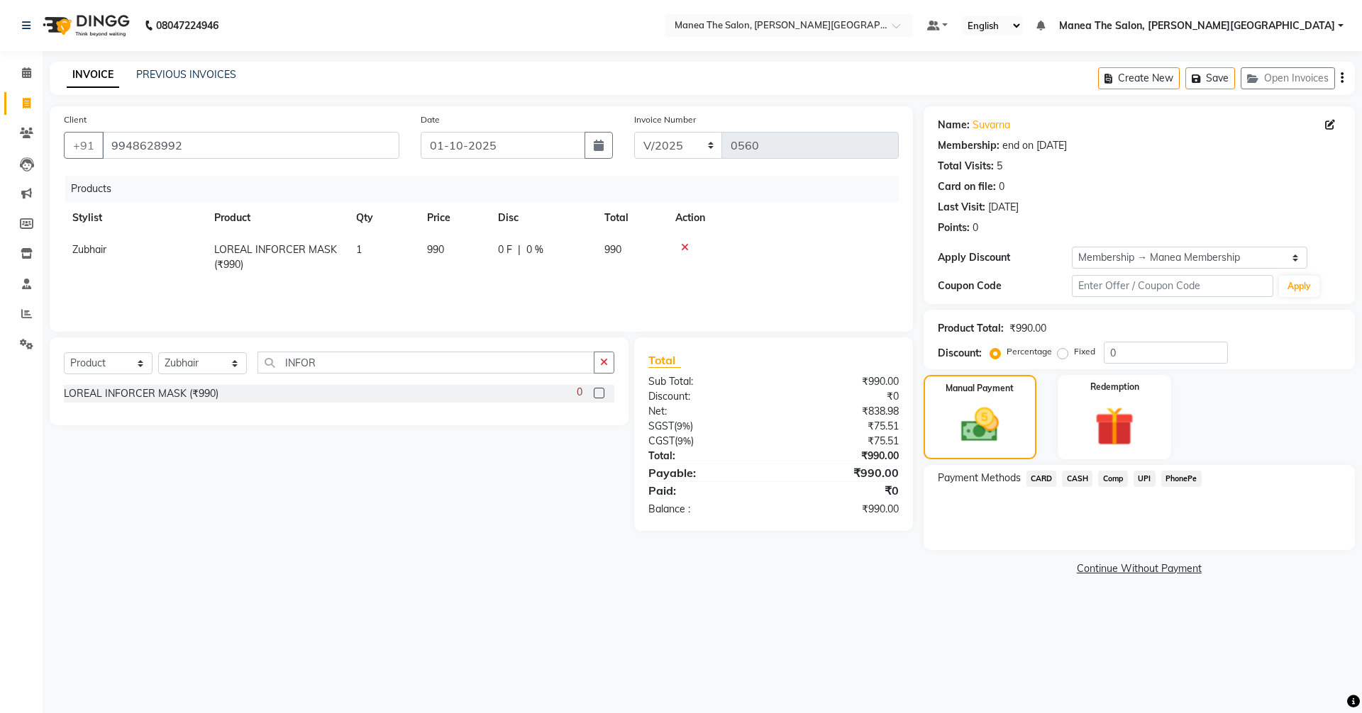
click at [1148, 476] on span "UPI" at bounding box center [1144, 479] width 22 height 16
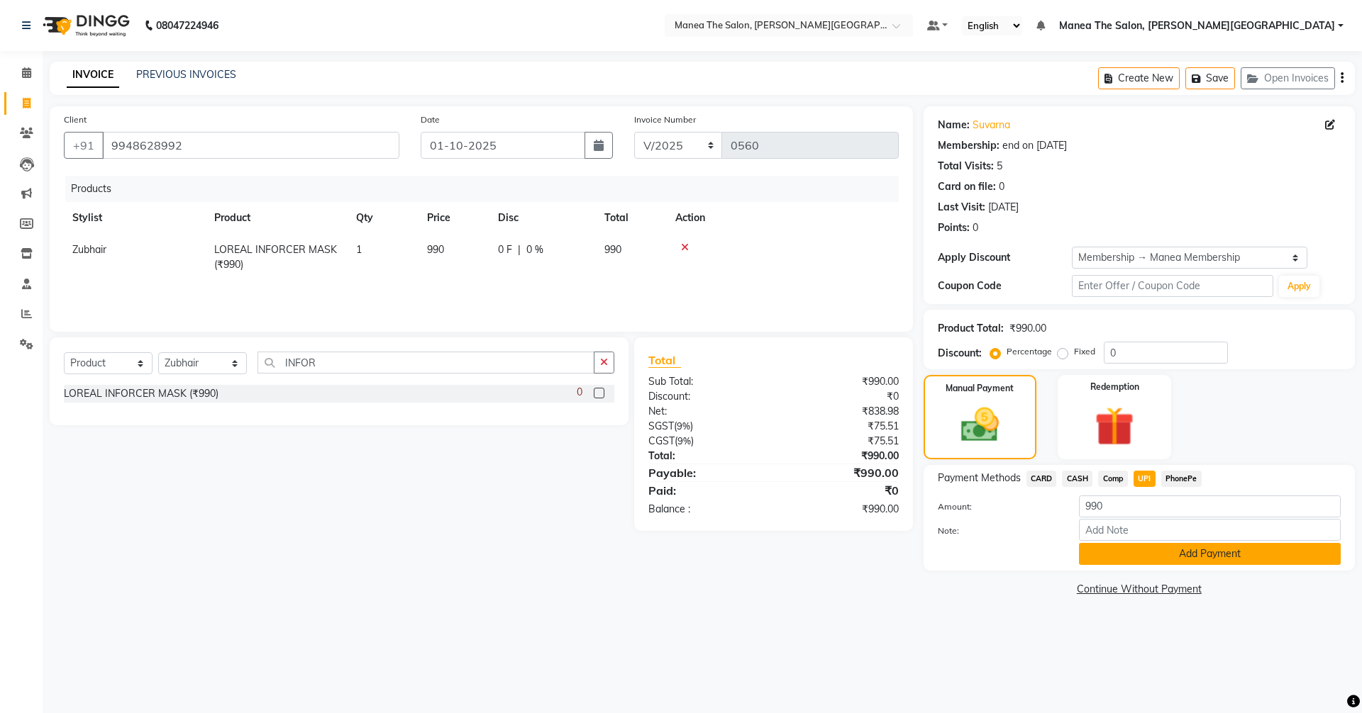
click at [1189, 557] on button "Add Payment" at bounding box center [1210, 554] width 262 height 22
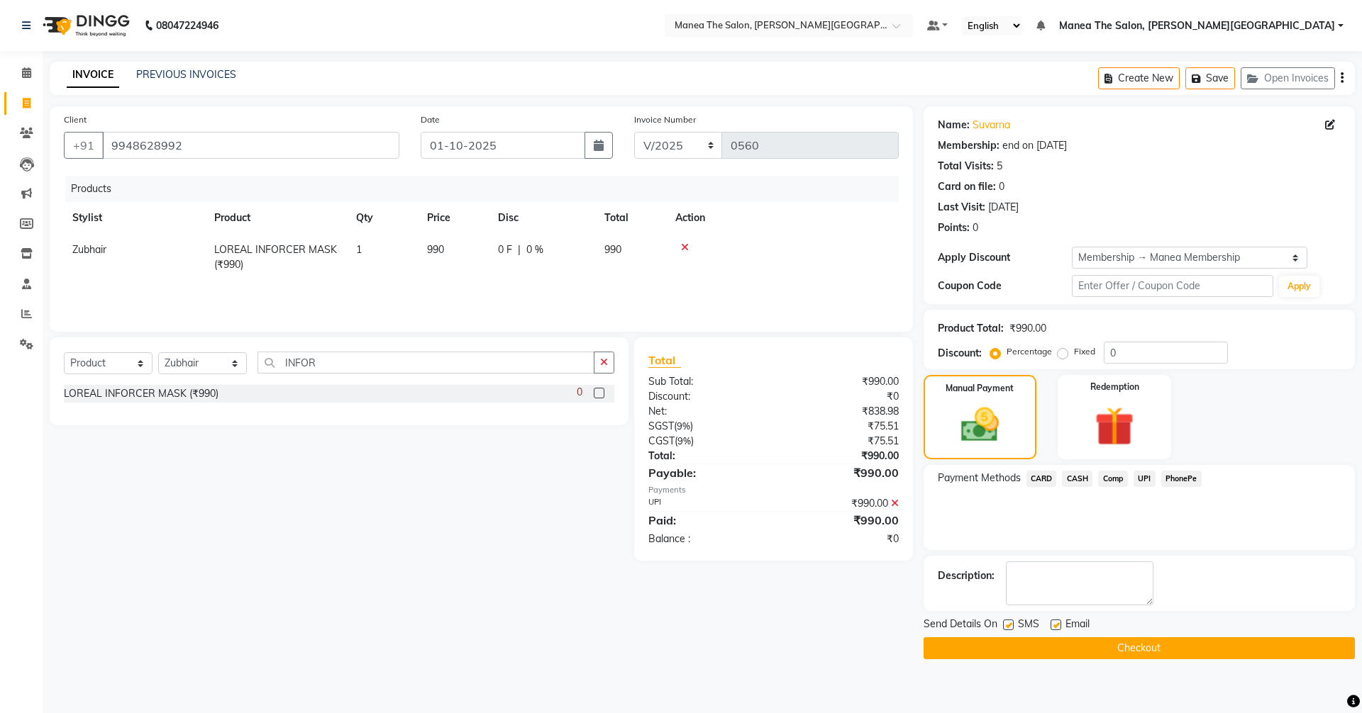
click at [1106, 644] on button "Checkout" at bounding box center [1138, 649] width 431 height 22
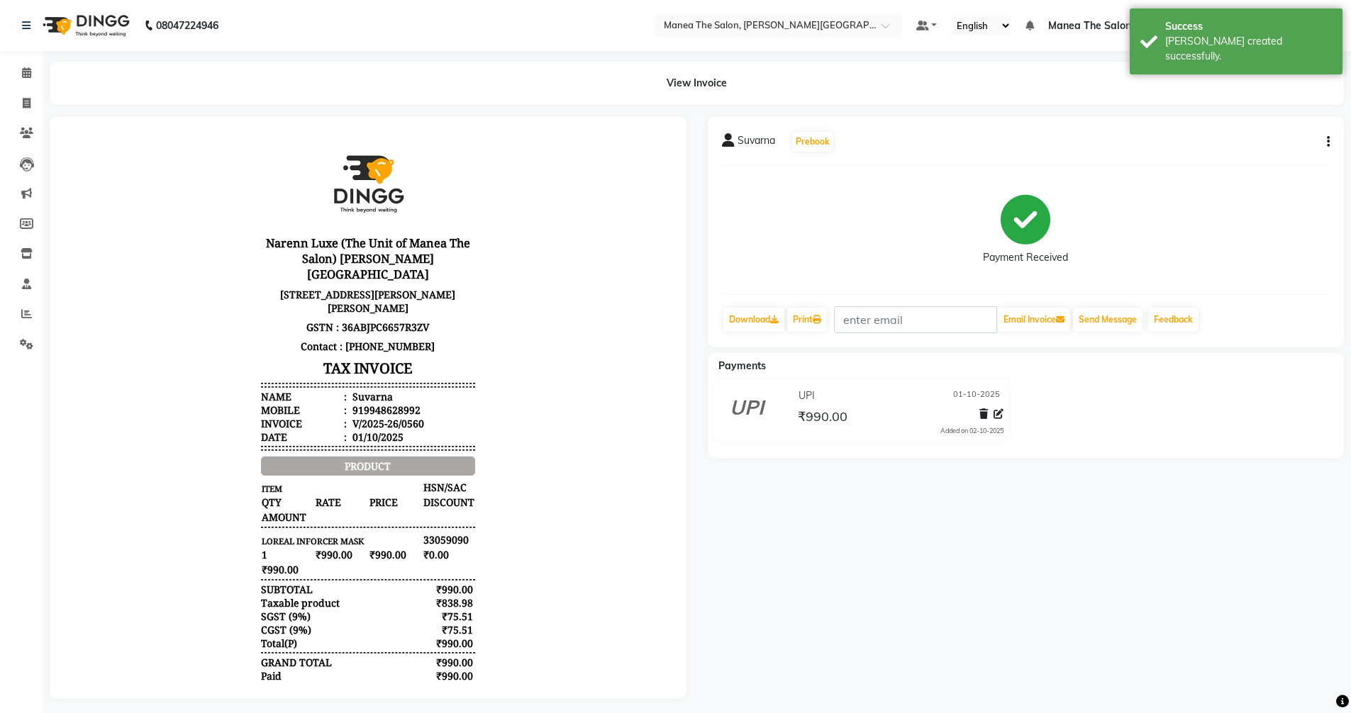
select select "8762"
select select "service"
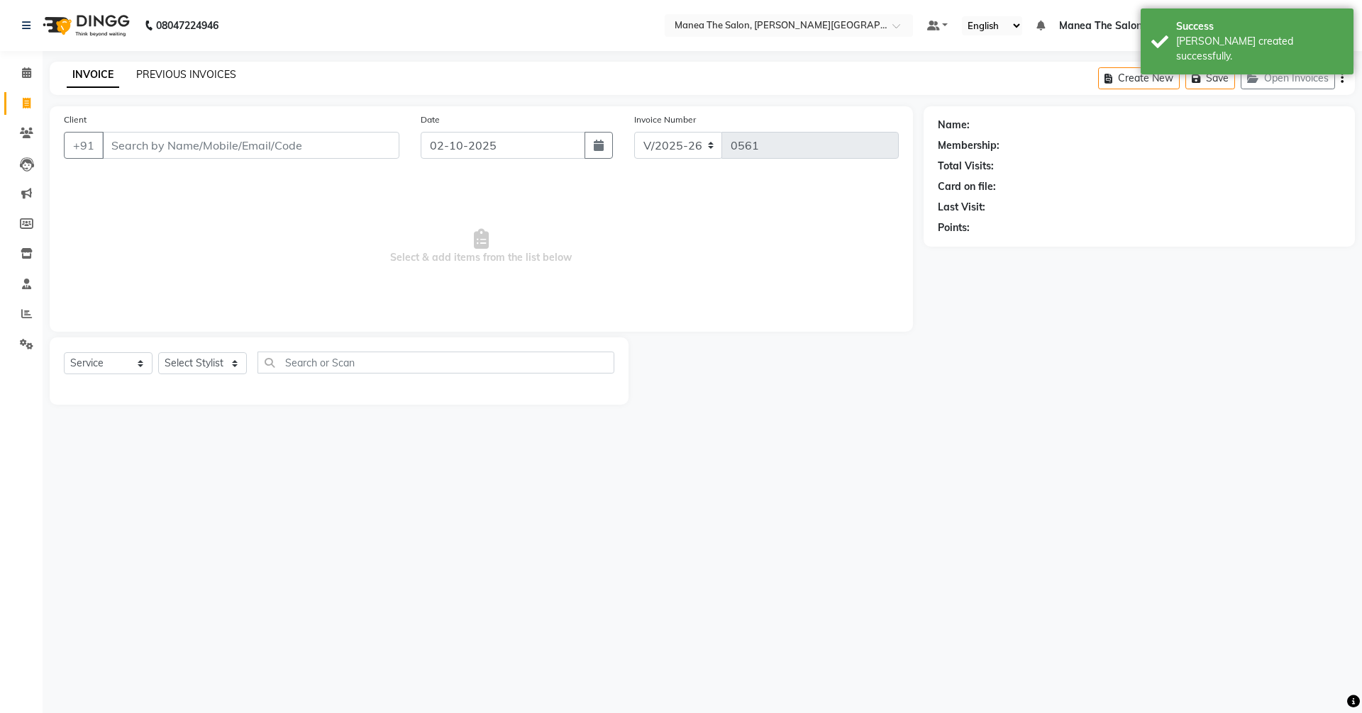
click at [165, 74] on link "PREVIOUS INVOICES" at bounding box center [186, 74] width 100 height 13
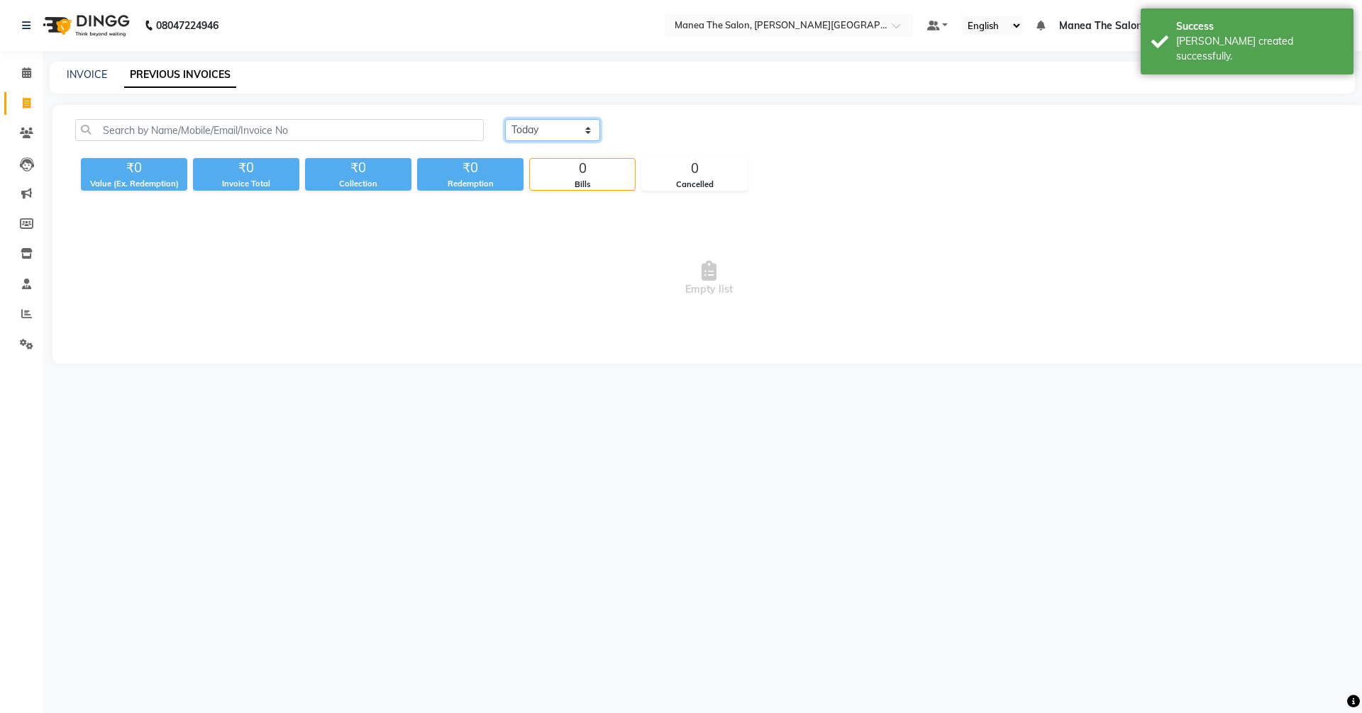
click at [531, 127] on select "[DATE] [DATE] Custom Range" at bounding box center [552, 130] width 95 height 22
select select "[DATE]"
click at [505, 119] on select "[DATE] [DATE] Custom Range" at bounding box center [552, 130] width 95 height 22
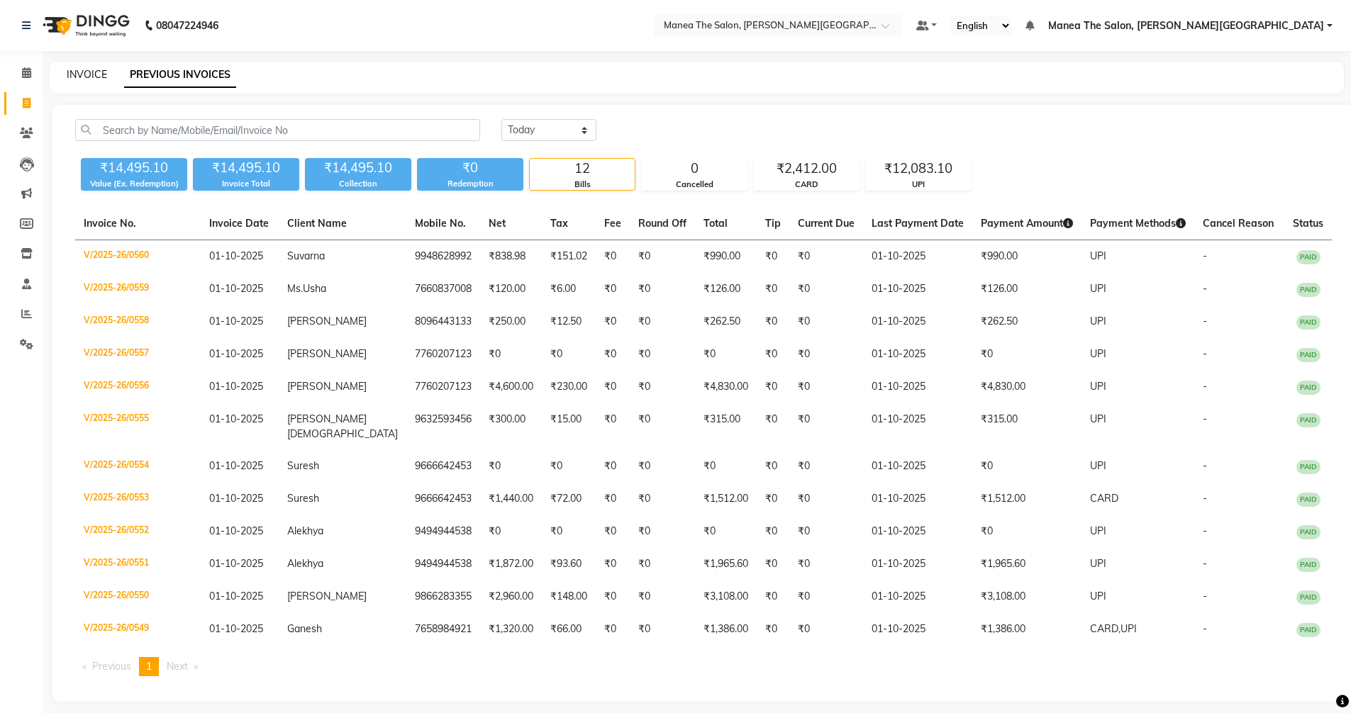
click at [95, 71] on link "INVOICE" at bounding box center [87, 74] width 40 height 13
select select "service"
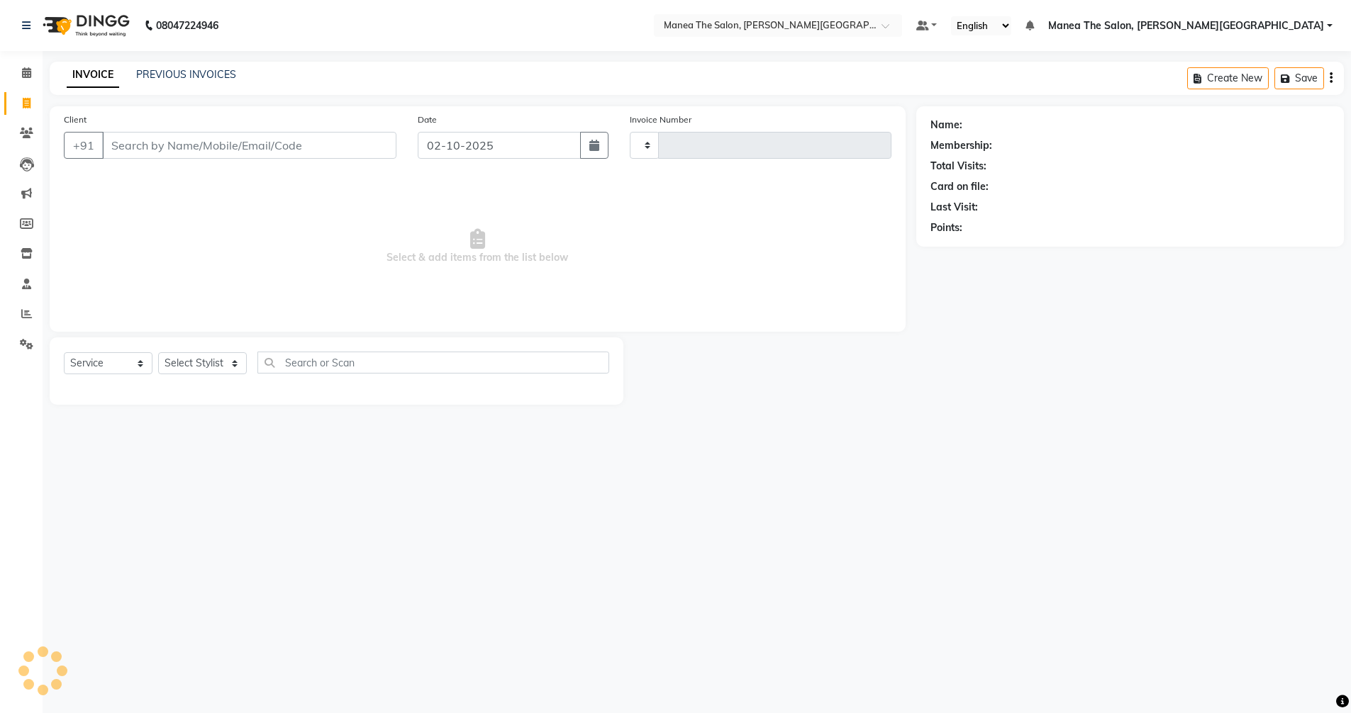
type input "0561"
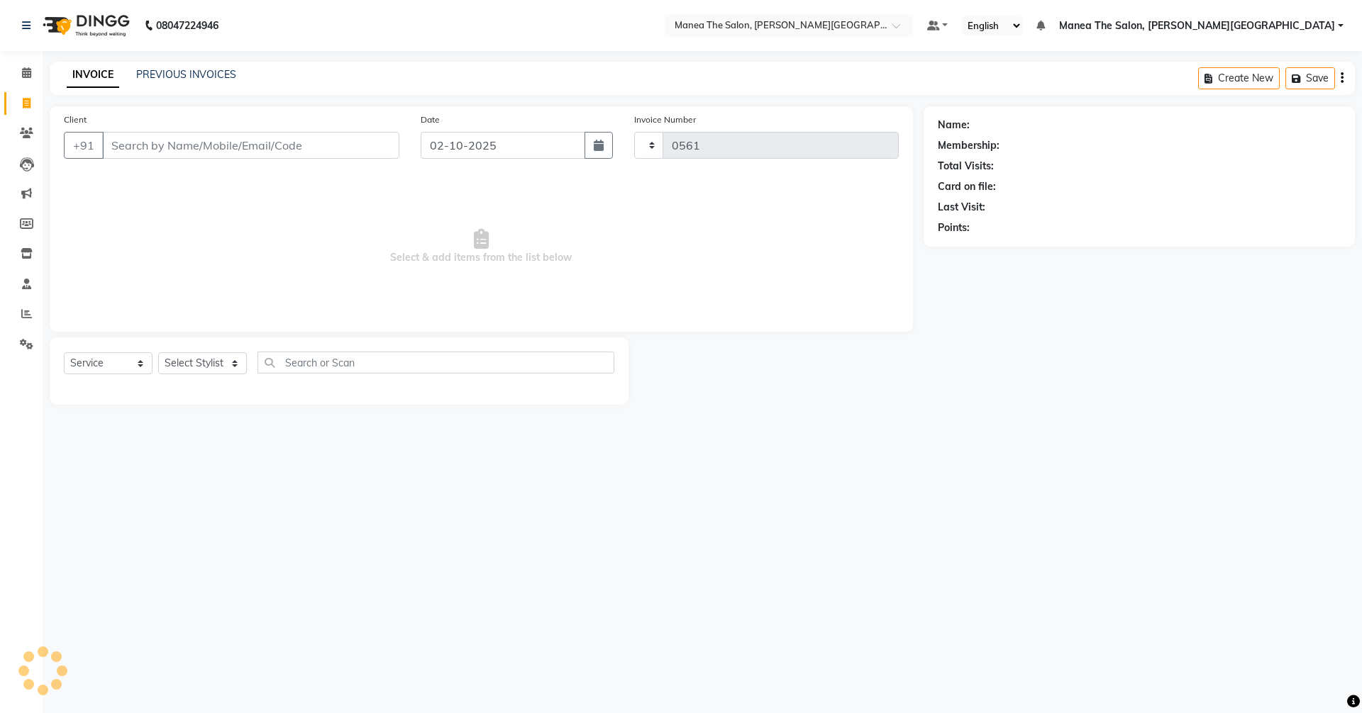
select select "8762"
